Goal: Task Accomplishment & Management: Use online tool/utility

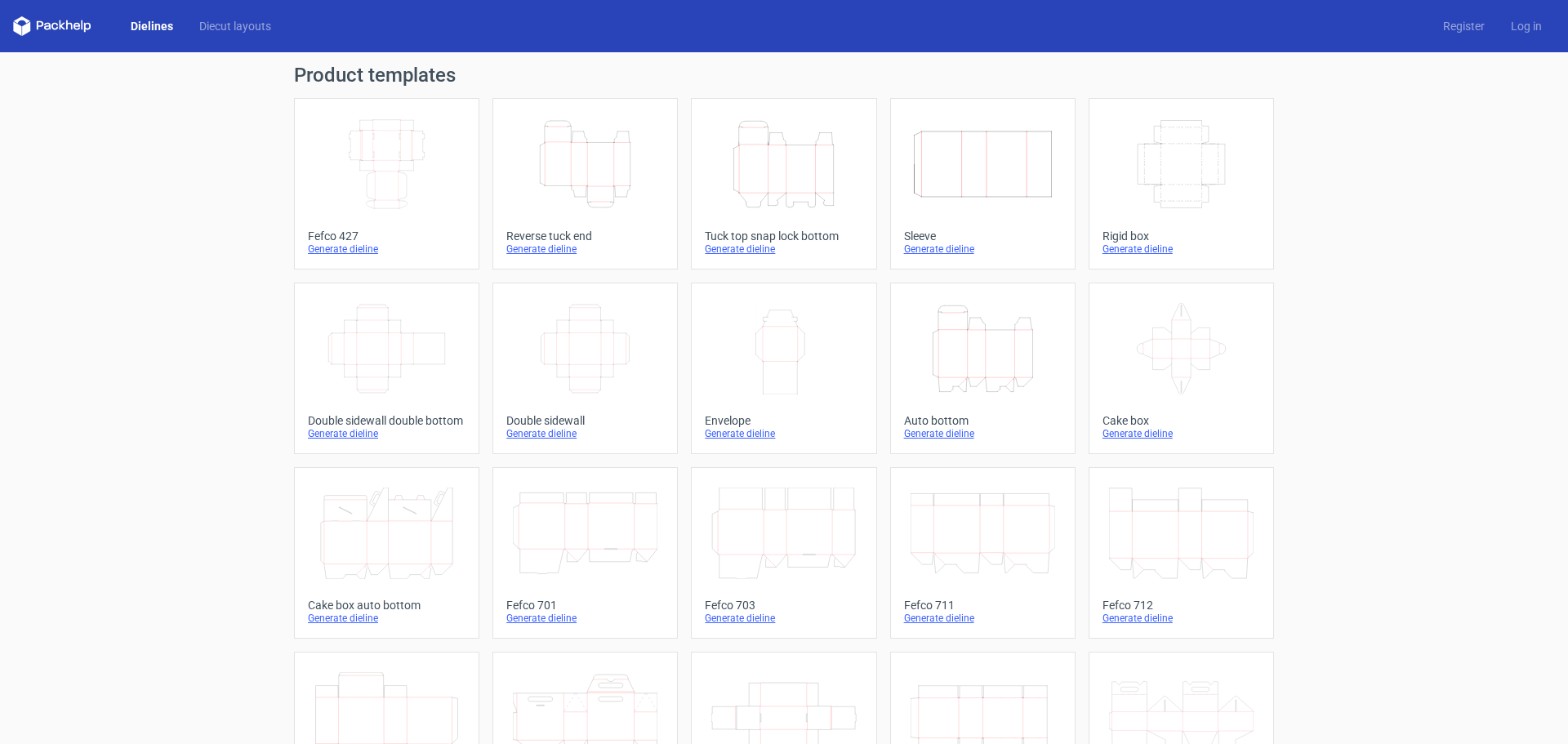
click at [778, 167] on icon "Height Depth Width" at bounding box center [783, 164] width 144 height 92
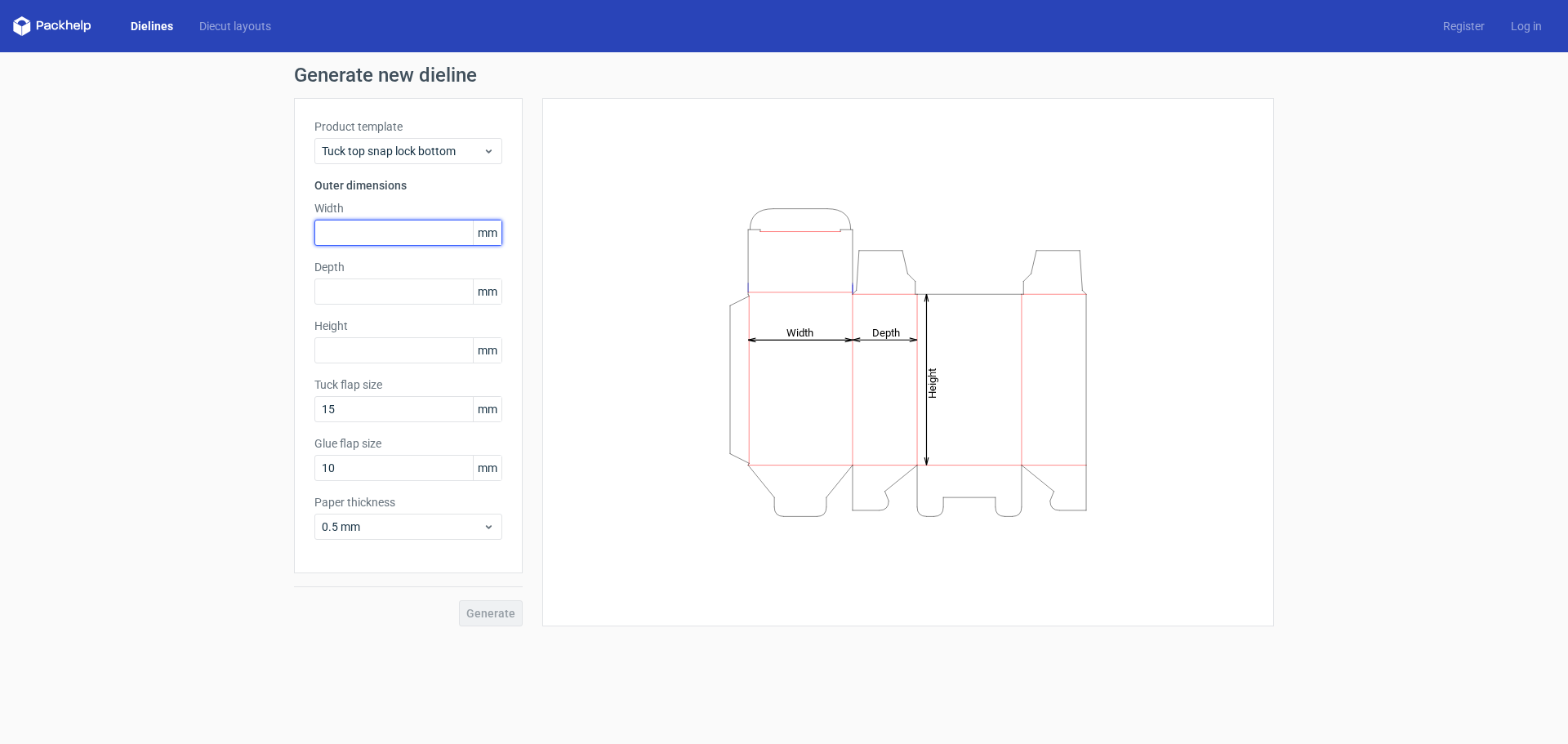
click at [381, 232] on input "text" at bounding box center [408, 232] width 188 height 26
type input "90"
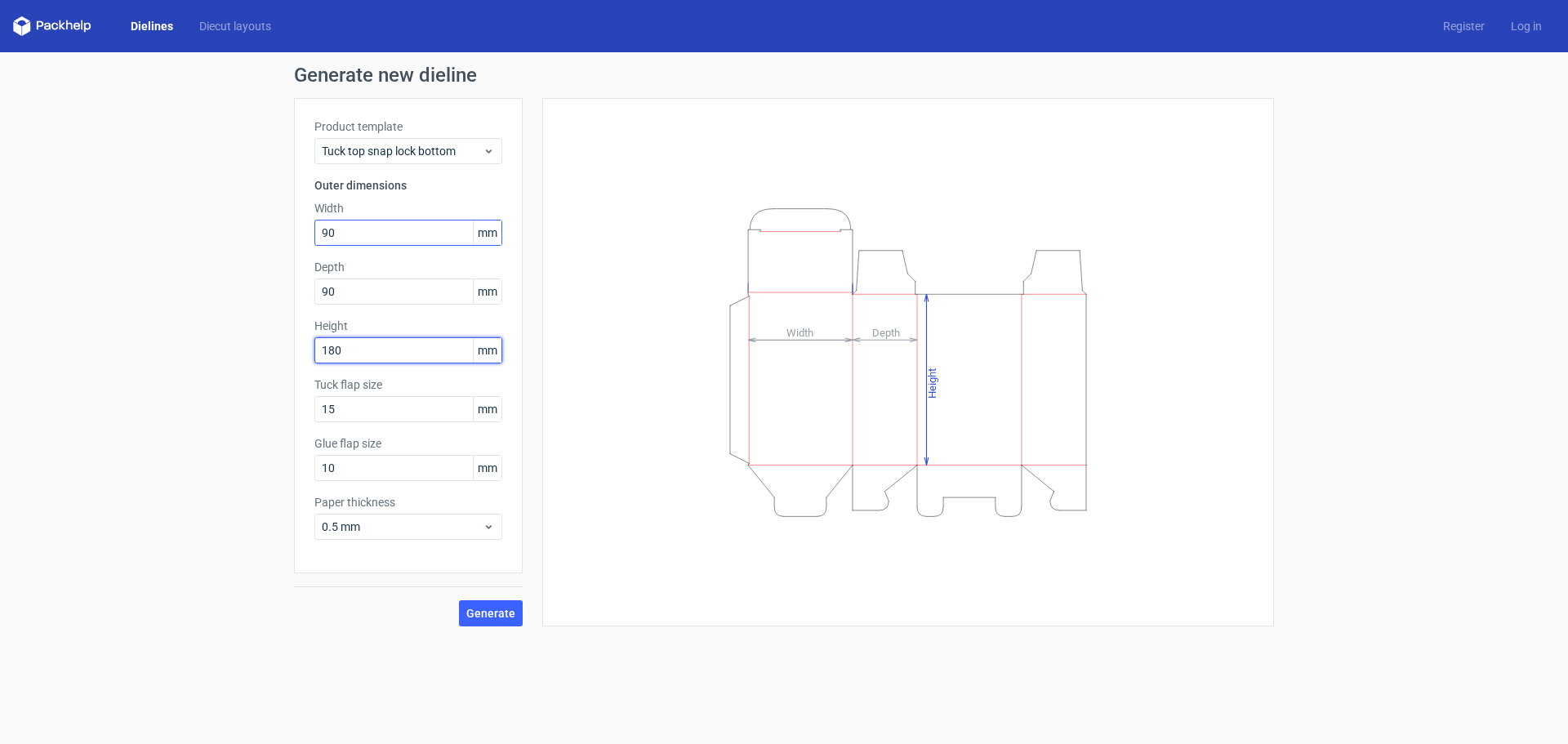
type input "180"
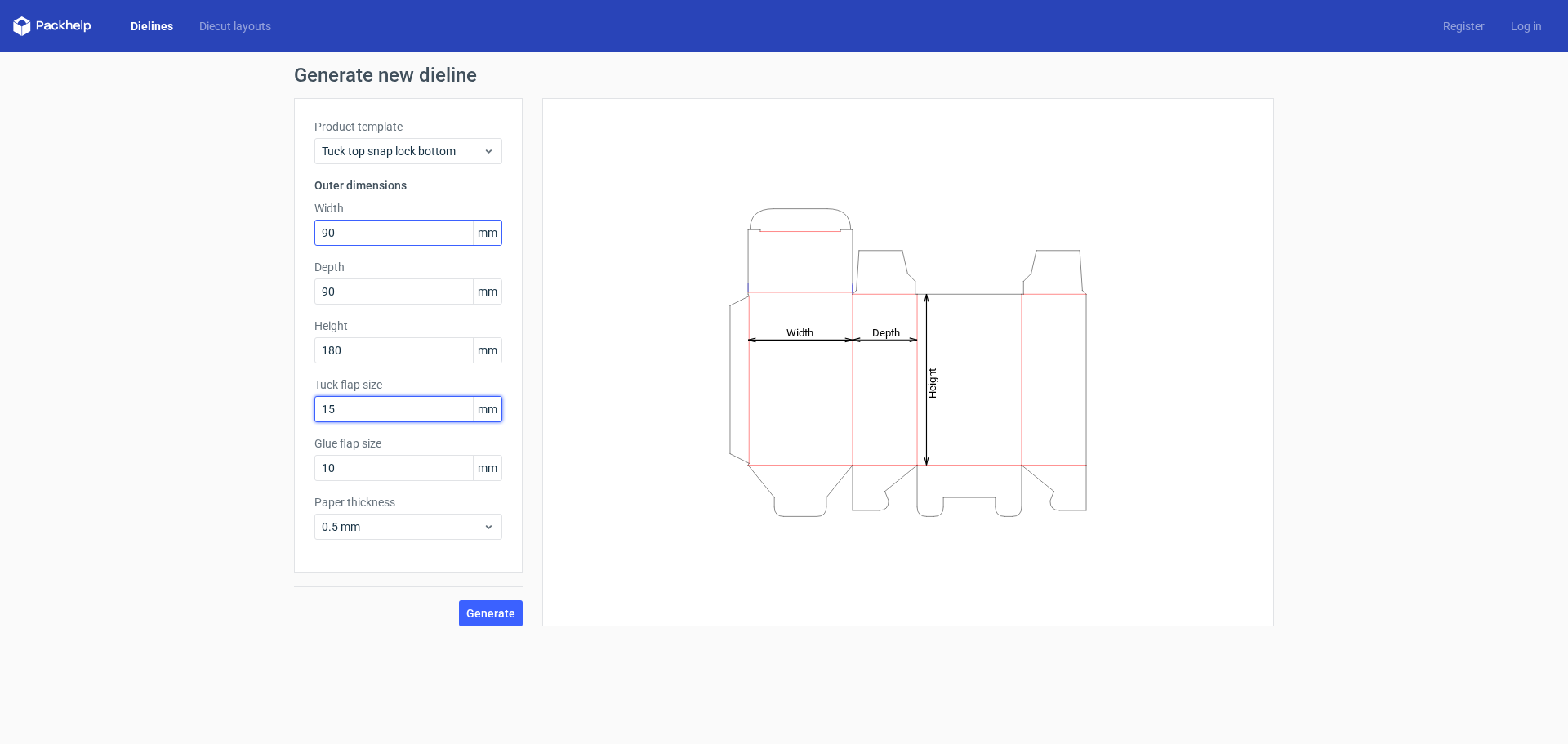
click at [459, 600] on button "Generate" at bounding box center [491, 612] width 64 height 26
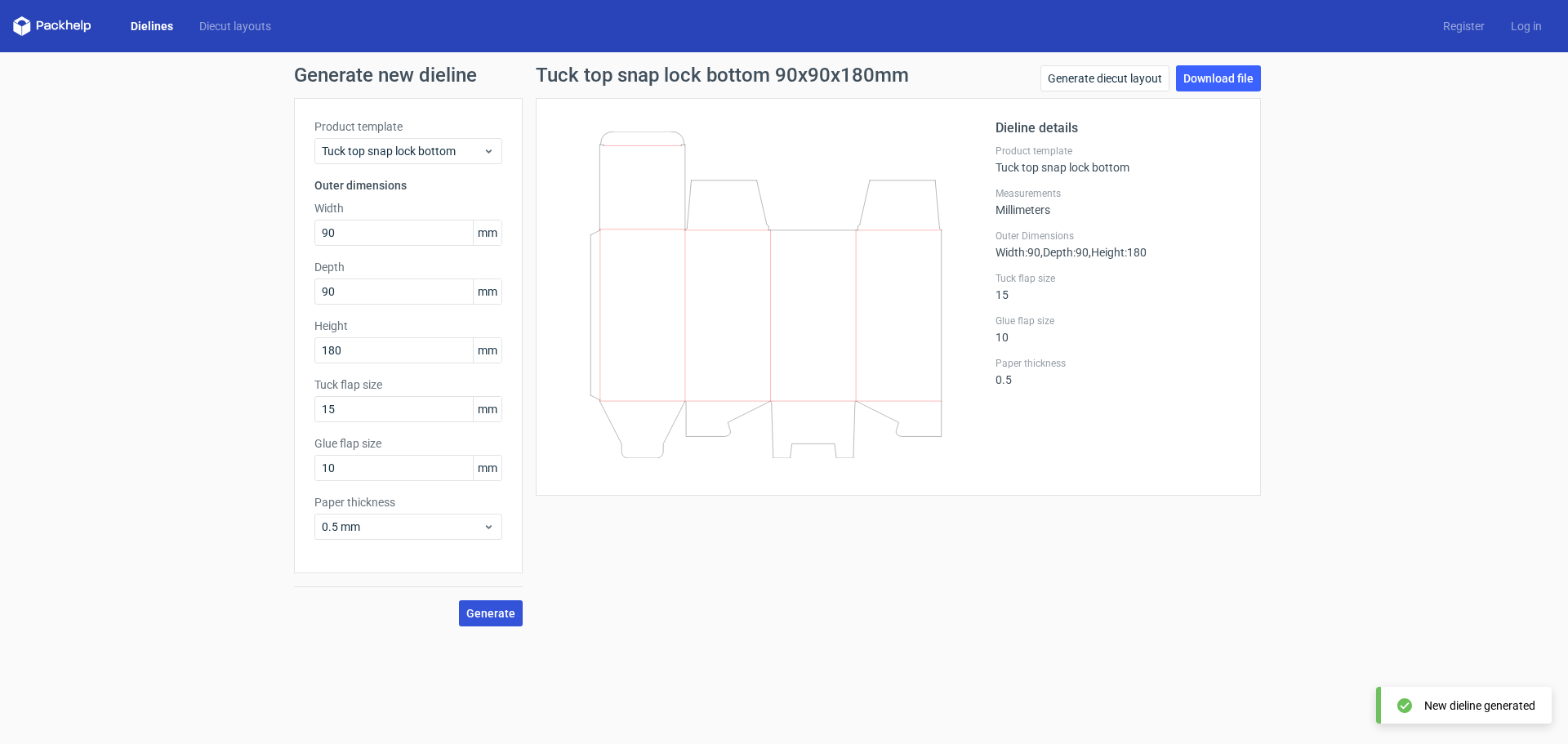
click at [511, 616] on span "Generate" at bounding box center [491, 613] width 49 height 12
click at [1210, 73] on link "Download file" at bounding box center [1219, 78] width 85 height 26
